Goal: Transaction & Acquisition: Purchase product/service

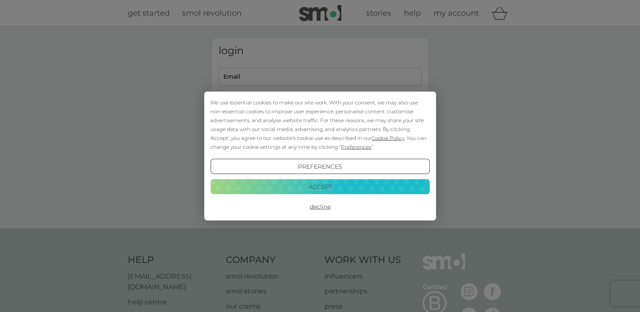
type input "smileymoiraann@yahoo.co.uk"
click at [298, 187] on button "Accept" at bounding box center [319, 186] width 219 height 15
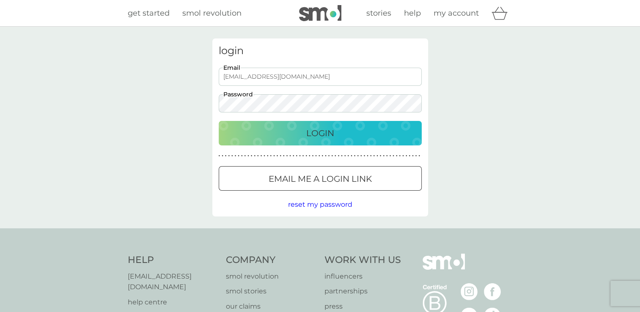
click at [303, 139] on div "Login" at bounding box center [320, 134] width 186 height 14
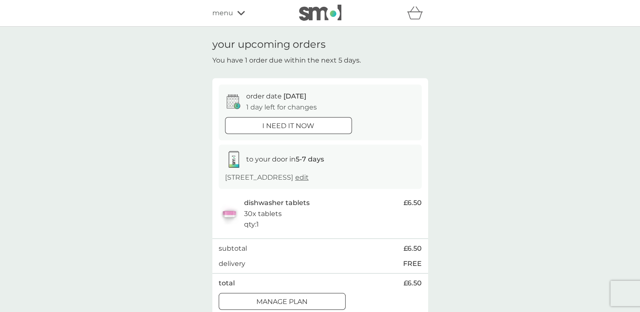
click at [276, 300] on div at bounding box center [282, 302] width 30 height 9
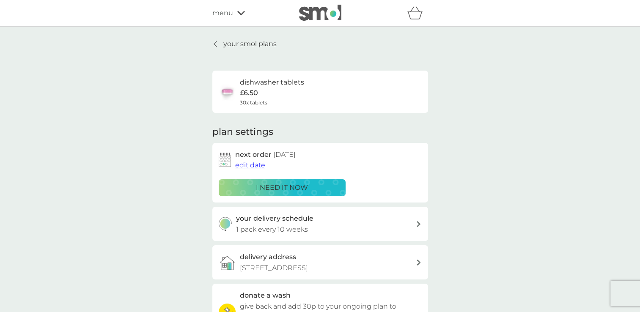
click at [325, 202] on div "next order [DATE] edit date i need it now" at bounding box center [320, 173] width 216 height 60
drag, startPoint x: 646, startPoint y: 308, endPoint x: 418, endPoint y: 224, distance: 243.1
click at [418, 224] on icon at bounding box center [419, 224] width 4 height 6
select select "70"
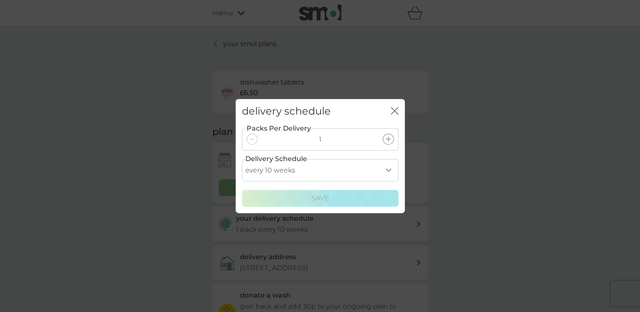
click at [254, 142] on div at bounding box center [252, 139] width 11 height 11
click at [394, 113] on icon "close" at bounding box center [395, 111] width 8 height 8
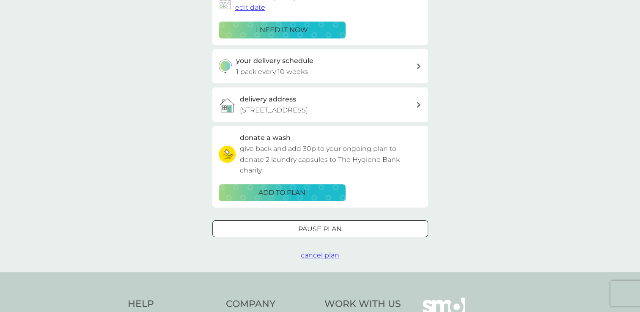
scroll to position [175, 0]
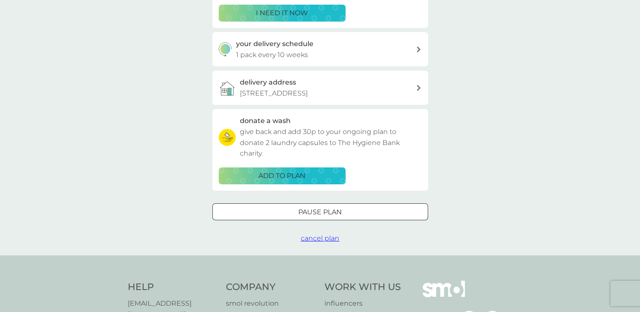
click at [328, 238] on span "cancel plan" at bounding box center [320, 238] width 39 height 8
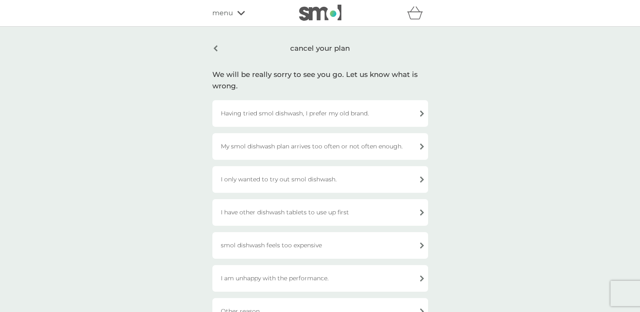
click at [332, 111] on div "Having tried smol dishwash, I prefer my old brand." at bounding box center [320, 113] width 216 height 27
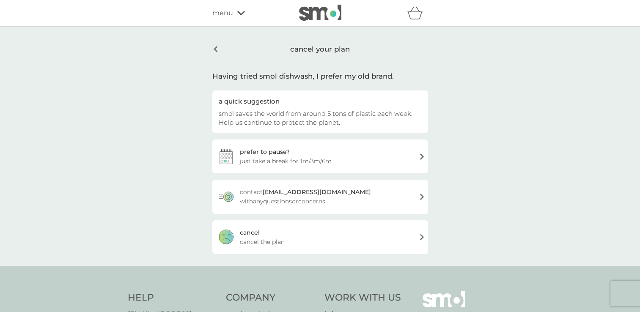
click at [422, 155] on div "prefer to pause? just take a break for 1m/3m/6m" at bounding box center [320, 157] width 216 height 34
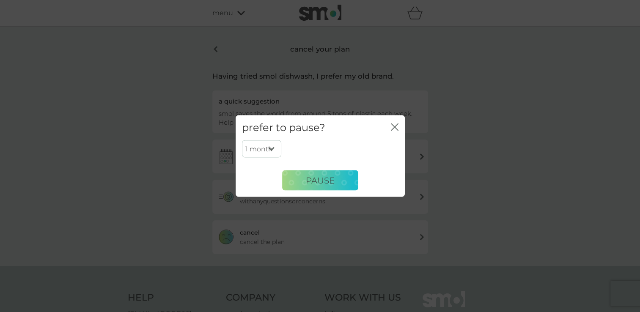
click at [271, 149] on select "1 month 3 months 6 months" at bounding box center [261, 149] width 39 height 18
select select "6"
click at [242, 140] on select "1 month 3 months 6 months" at bounding box center [261, 149] width 39 height 18
click at [310, 182] on span "PAUSE" at bounding box center [320, 180] width 29 height 10
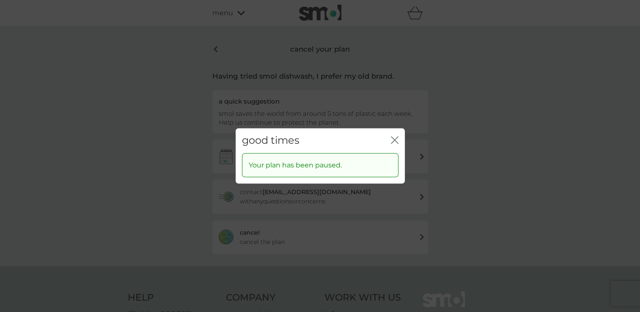
click at [394, 141] on icon "close" at bounding box center [393, 140] width 3 height 7
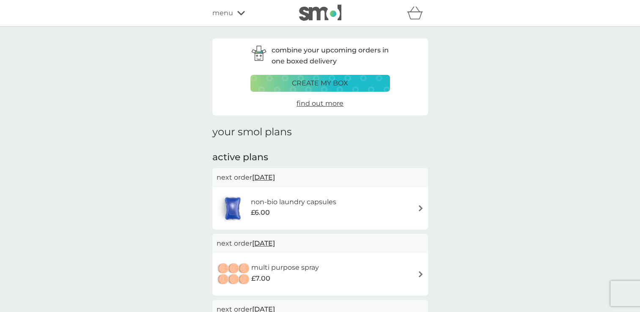
click at [241, 14] on icon at bounding box center [241, 13] width 8 height 4
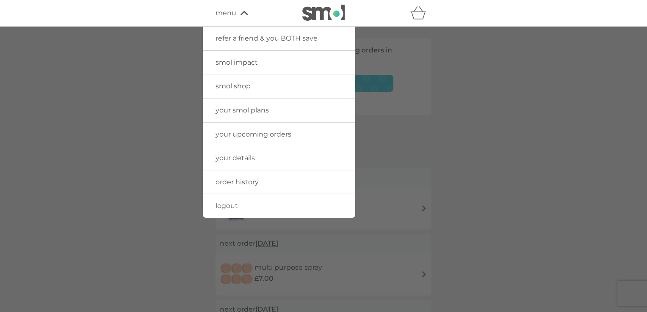
click at [243, 83] on span "smol shop" at bounding box center [232, 86] width 35 height 8
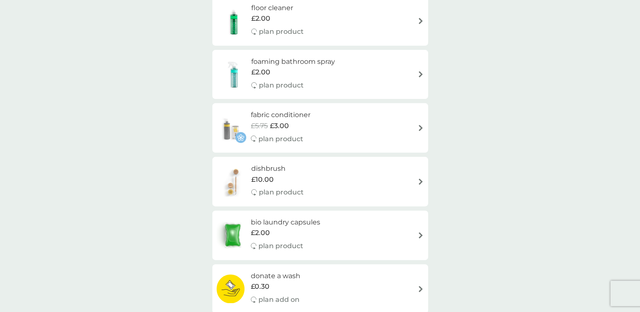
scroll to position [174, 0]
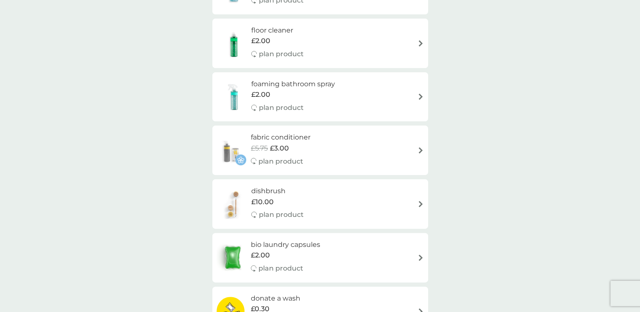
click at [301, 82] on h6 "foaming bathroom spray" at bounding box center [293, 84] width 84 height 11
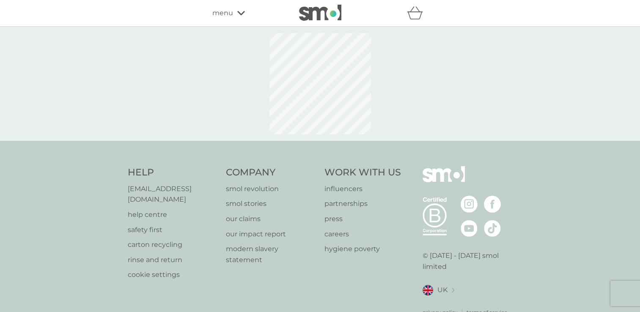
select select "182"
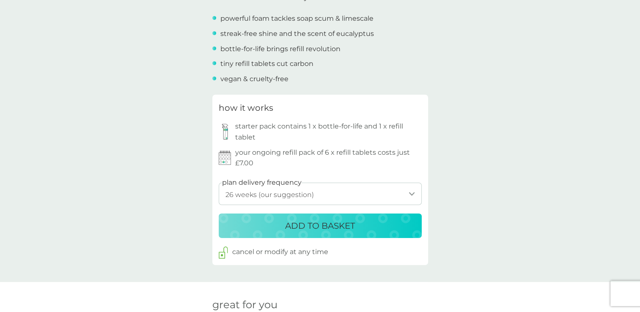
scroll to position [358, 0]
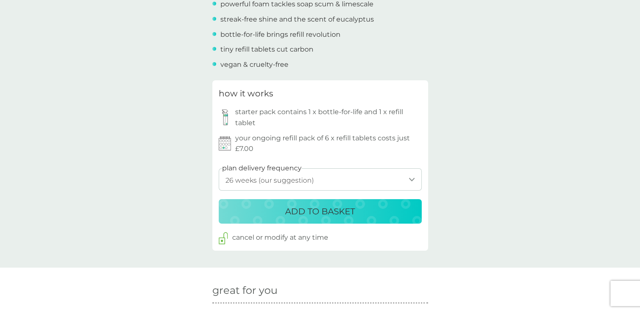
click at [299, 212] on p "ADD TO BASKET" at bounding box center [320, 212] width 70 height 14
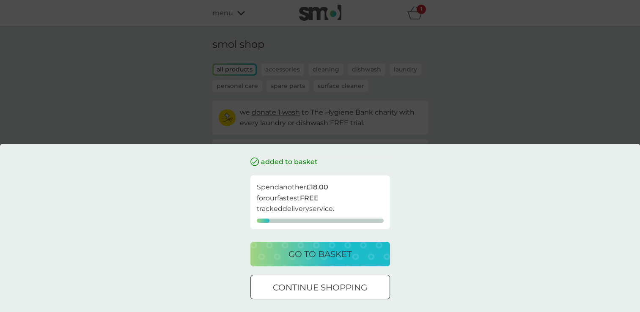
click at [296, 254] on p "go to basket" at bounding box center [320, 255] width 63 height 14
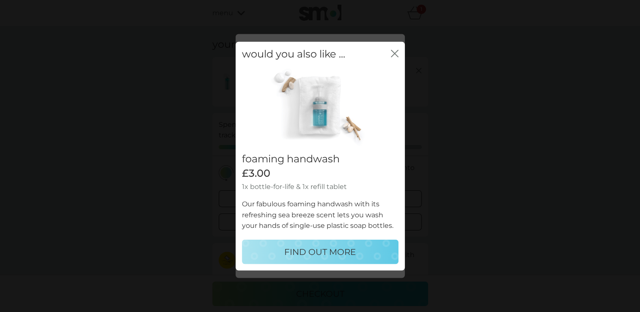
click at [315, 253] on p "FIND OUT MORE" at bounding box center [320, 252] width 72 height 14
select select "119"
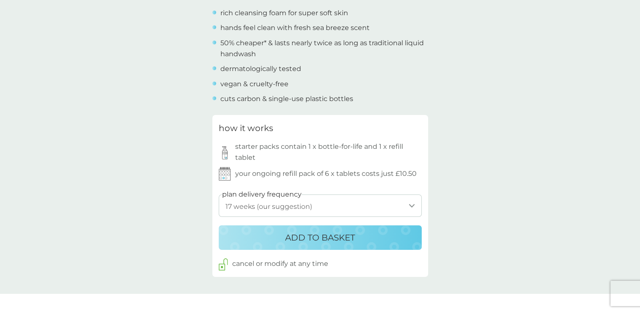
scroll to position [344, 0]
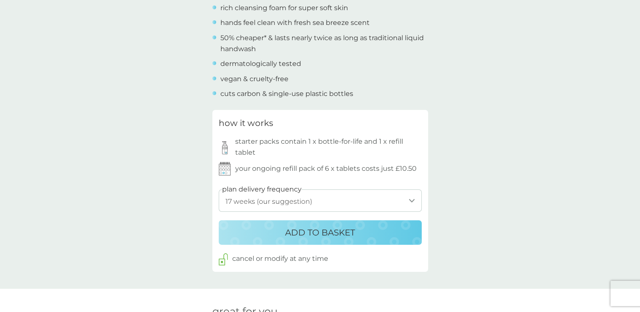
click at [326, 236] on p "ADD TO BASKET" at bounding box center [320, 233] width 70 height 14
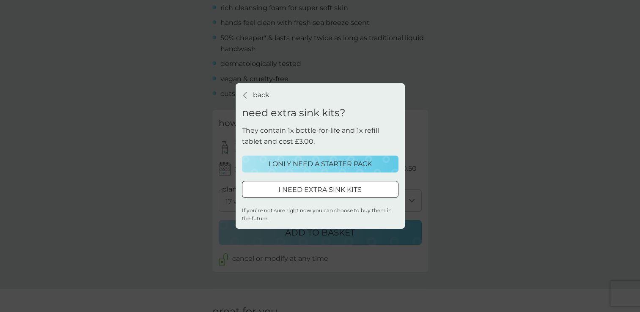
click at [313, 166] on p "I ONLY NEED A STARTER PACK" at bounding box center [320, 164] width 103 height 11
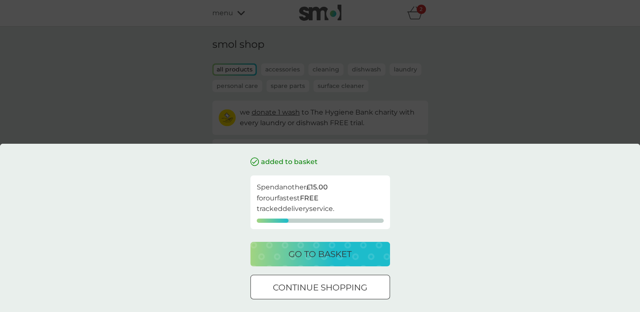
click at [326, 254] on p "go to basket" at bounding box center [320, 255] width 63 height 14
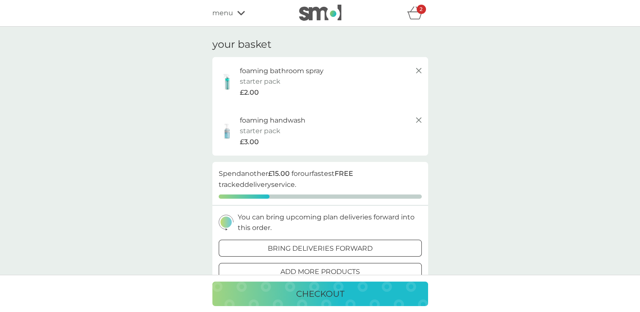
click at [334, 297] on p "checkout" at bounding box center [320, 294] width 48 height 14
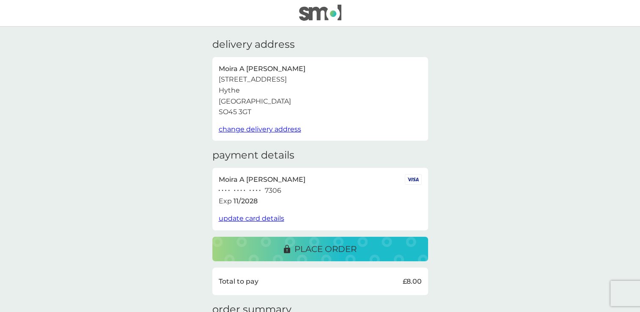
click at [261, 246] on div "place order" at bounding box center [320, 250] width 199 height 14
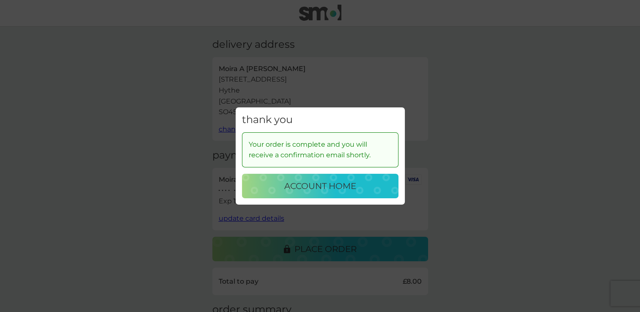
click at [297, 189] on p "account home" at bounding box center [320, 186] width 72 height 14
